Goal: Task Accomplishment & Management: Manage account settings

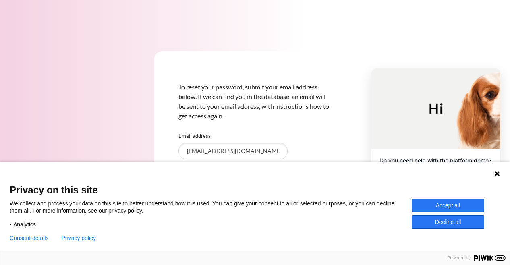
type input "tchoang@ezrx.com.vn"
click at [494, 173] on icon at bounding box center [497, 173] width 6 height 6
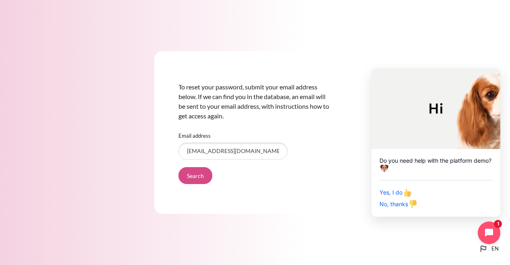
click at [209, 178] on input "Search" at bounding box center [195, 175] width 34 height 17
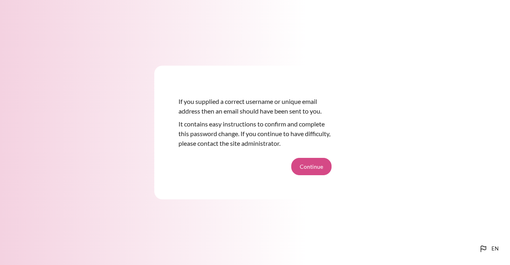
click at [321, 165] on button "Continue" at bounding box center [311, 166] width 40 height 17
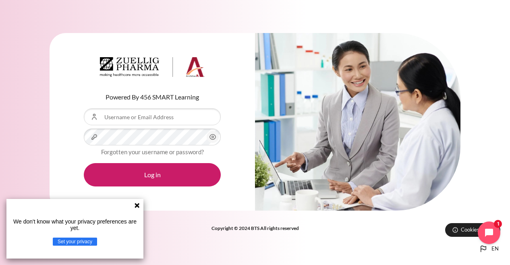
click at [135, 205] on icon at bounding box center [137, 205] width 6 height 6
